Goal: Task Accomplishment & Management: Use online tool/utility

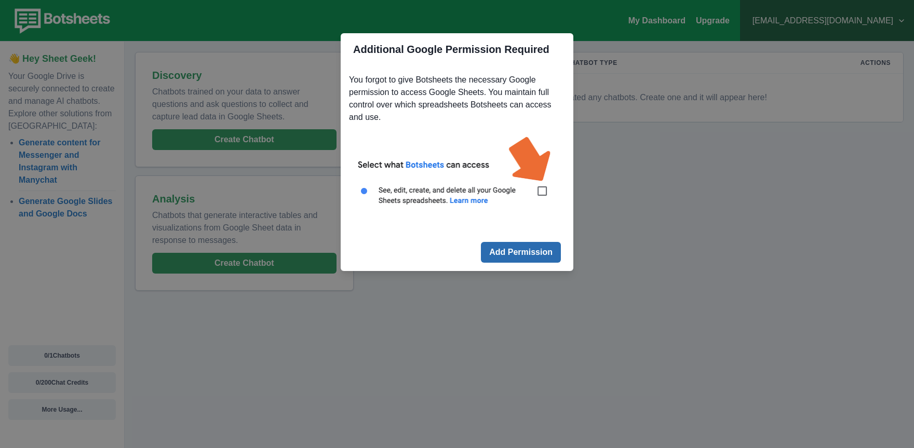
click at [530, 254] on button "Add Permission" at bounding box center [521, 252] width 80 height 21
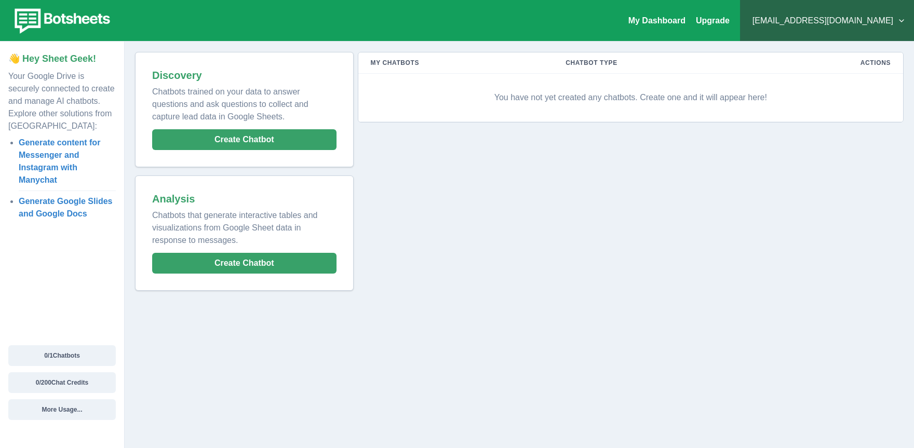
click at [525, 228] on div "My Chatbots Chatbot Type Actions You have not yet created any chatbots. Create …" at bounding box center [628, 171] width 550 height 239
drag, startPoint x: 511, startPoint y: 247, endPoint x: 85, endPoint y: 160, distance: 434.9
click at [509, 246] on div "My Chatbots Chatbot Type Actions You have not yet created any chatbots. Create …" at bounding box center [628, 171] width 550 height 239
click at [609, 63] on th "Chatbot Type" at bounding box center [654, 62] width 203 height 21
click at [594, 103] on p "You have not yet created any chatbots. Create one and it will appear here!" at bounding box center [631, 97] width 520 height 31
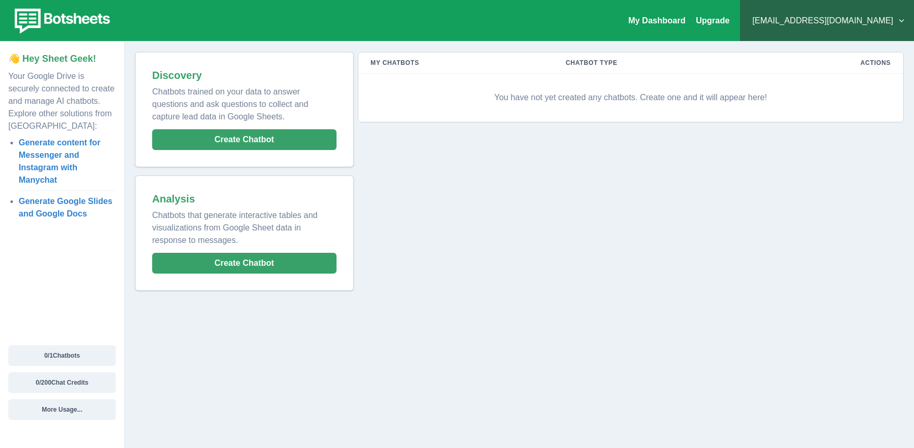
click at [542, 95] on p "You have not yet created any chatbots. Create one and it will appear here!" at bounding box center [631, 97] width 520 height 31
drag, startPoint x: 537, startPoint y: 97, endPoint x: 826, endPoint y: 73, distance: 290.1
click at [733, 86] on p "You have not yet created any chatbots. Create one and it will appear here!" at bounding box center [631, 97] width 520 height 31
drag, startPoint x: 647, startPoint y: 95, endPoint x: 571, endPoint y: 101, distance: 75.5
click at [645, 97] on p "You have not yet created any chatbots. Create one and it will appear here!" at bounding box center [631, 97] width 520 height 31
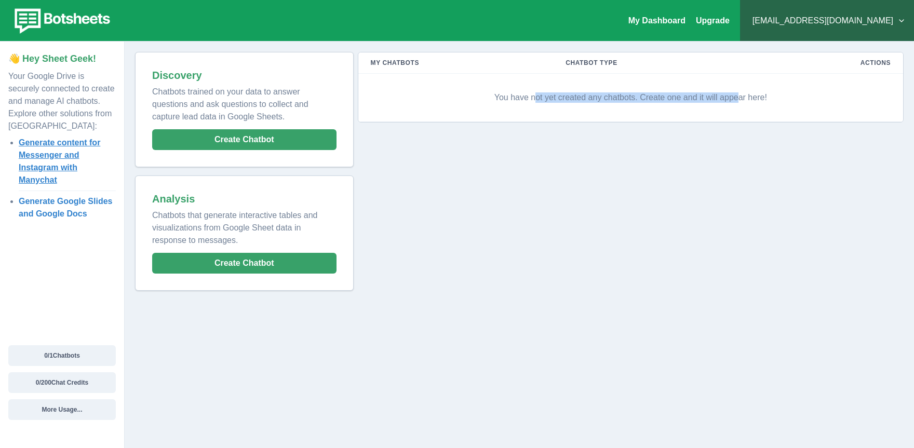
click at [49, 143] on link "Generate content for Messenger and Instagram with Manychat" at bounding box center [59, 161] width 81 height 46
click at [53, 62] on p "👋 Hey Sheet Geek!" at bounding box center [61, 59] width 107 height 14
click at [685, 22] on link "My Dashboard" at bounding box center [656, 20] width 57 height 9
click at [742, 21] on div "My Dashboard Upgrade [EMAIL_ADDRESS][DOMAIN_NAME] Plans & Pricing My Billing He…" at bounding box center [457, 21] width 914 height 42
click at [729, 24] on link "Upgrade" at bounding box center [713, 20] width 34 height 9
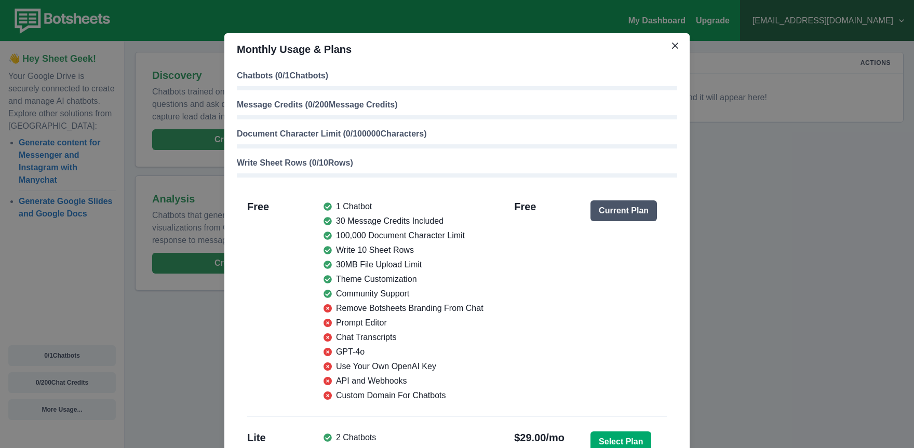
click at [301, 80] on p "Chatbots ( 0 / 1 Chatbots)" at bounding box center [457, 76] width 440 height 12
drag, startPoint x: 295, startPoint y: 108, endPoint x: 304, endPoint y: 113, distance: 9.8
click at [296, 108] on p "Message Credits ( 0 / 200 Message Credits)" at bounding box center [457, 105] width 440 height 12
click at [677, 46] on button "Close" at bounding box center [674, 45] width 17 height 17
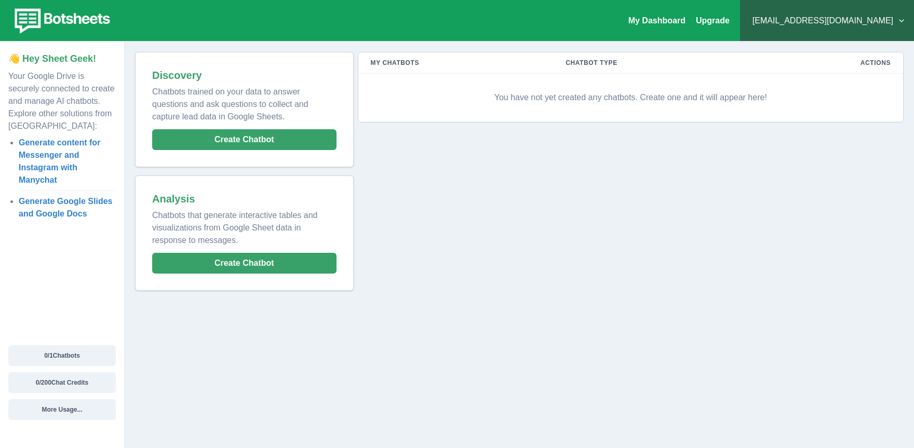
click at [398, 65] on th "My Chatbots" at bounding box center [455, 62] width 195 height 21
drag, startPoint x: 695, startPoint y: 103, endPoint x: 579, endPoint y: 117, distance: 116.6
click at [694, 103] on p "You have not yet created any chatbots. Create one and it will appear here!" at bounding box center [631, 97] width 520 height 31
click at [882, 62] on th "Actions" at bounding box center [829, 62] width 146 height 21
click at [255, 252] on div "Analysis Chatbots that generate interactive tables and visualizations from Goog…" at bounding box center [244, 233] width 205 height 102
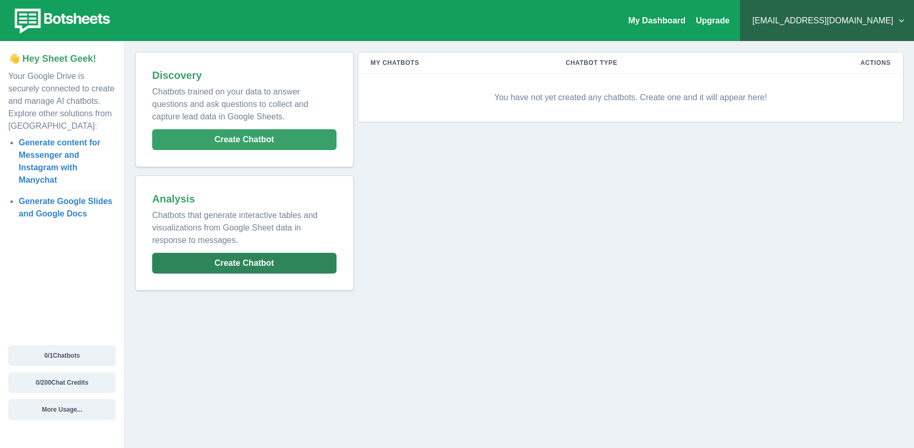
click at [248, 260] on button "Create Chatbot" at bounding box center [244, 263] width 184 height 21
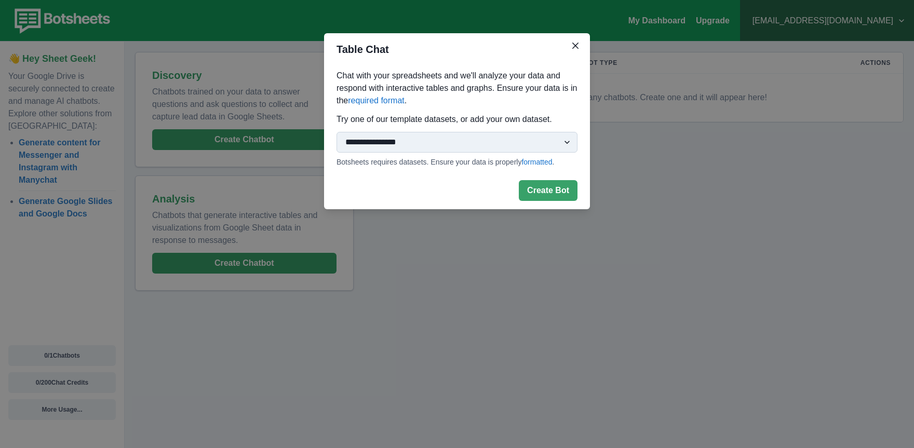
click at [489, 143] on select "**********" at bounding box center [456, 142] width 241 height 21
click at [550, 132] on select "**********" at bounding box center [456, 142] width 241 height 21
drag, startPoint x: 537, startPoint y: 290, endPoint x: 542, endPoint y: 251, distance: 39.8
click at [538, 275] on div "**********" at bounding box center [457, 224] width 914 height 448
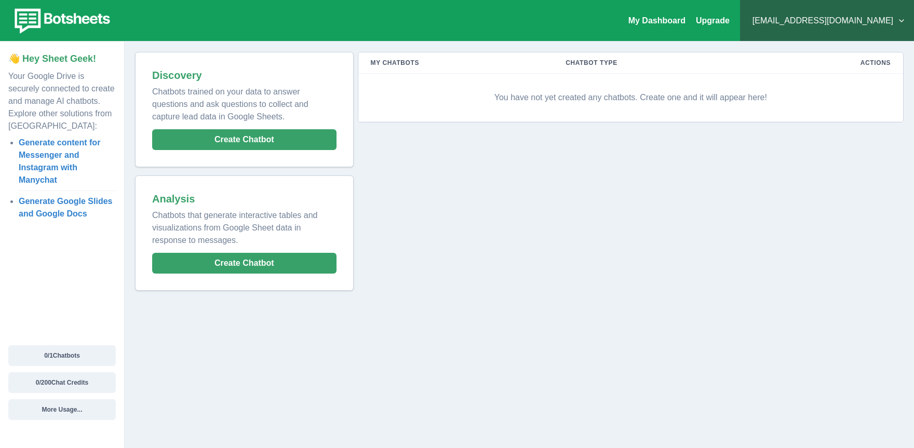
click at [38, 55] on p "👋 Hey Sheet Geek!" at bounding box center [61, 59] width 107 height 14
click at [24, 127] on p "Your Google Drive is securely connected to create and manage AI chatbots. Explo…" at bounding box center [61, 99] width 107 height 66
click at [59, 211] on link "Generate Google Slides and Google Docs" at bounding box center [66, 207] width 94 height 21
